Goal: Task Accomplishment & Management: Use online tool/utility

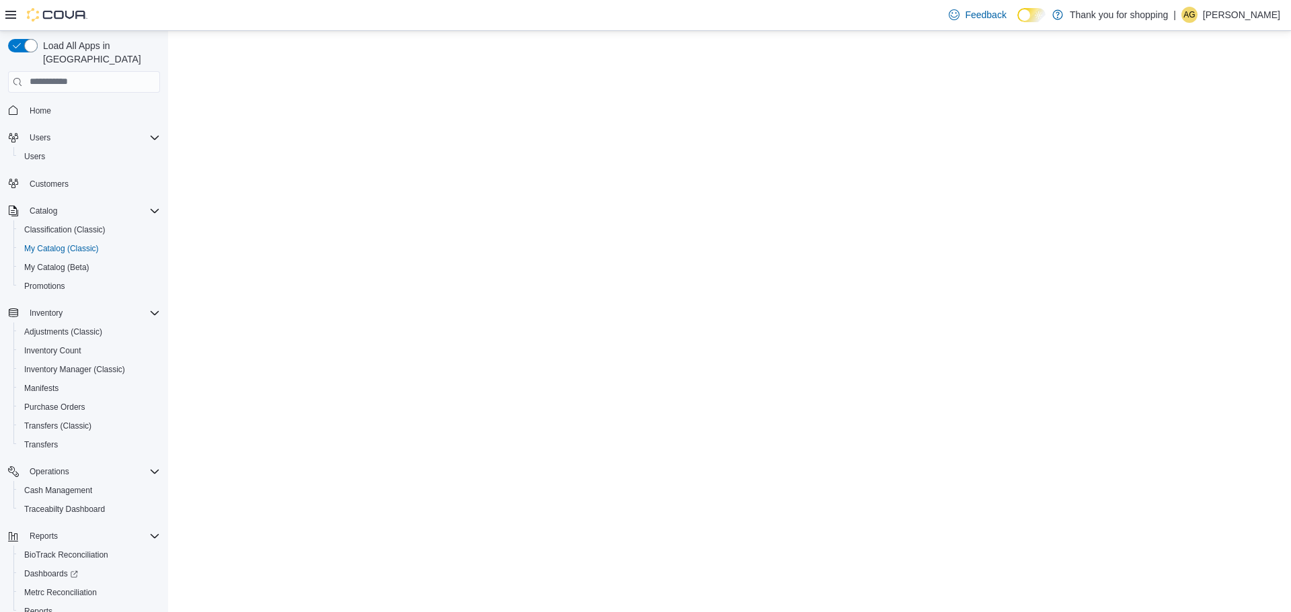
select select "**********"
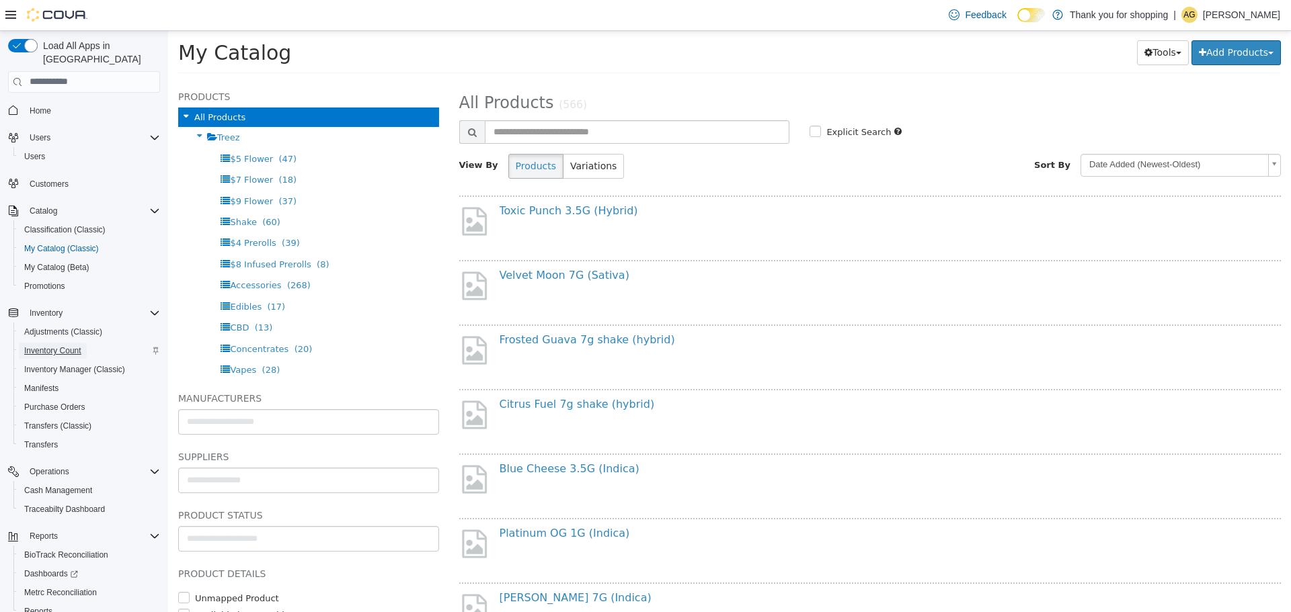
click at [51, 346] on span "Inventory Count" at bounding box center [52, 351] width 57 height 11
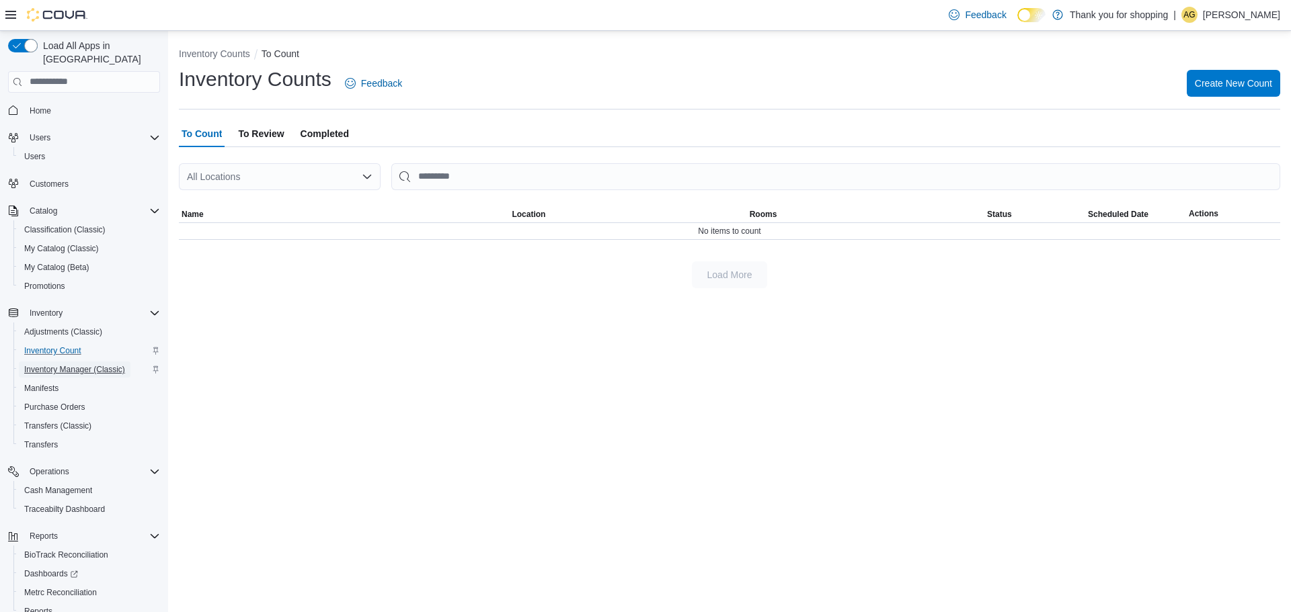
click at [94, 364] on span "Inventory Manager (Classic)" at bounding box center [74, 369] width 101 height 11
